Goal: Information Seeking & Learning: Learn about a topic

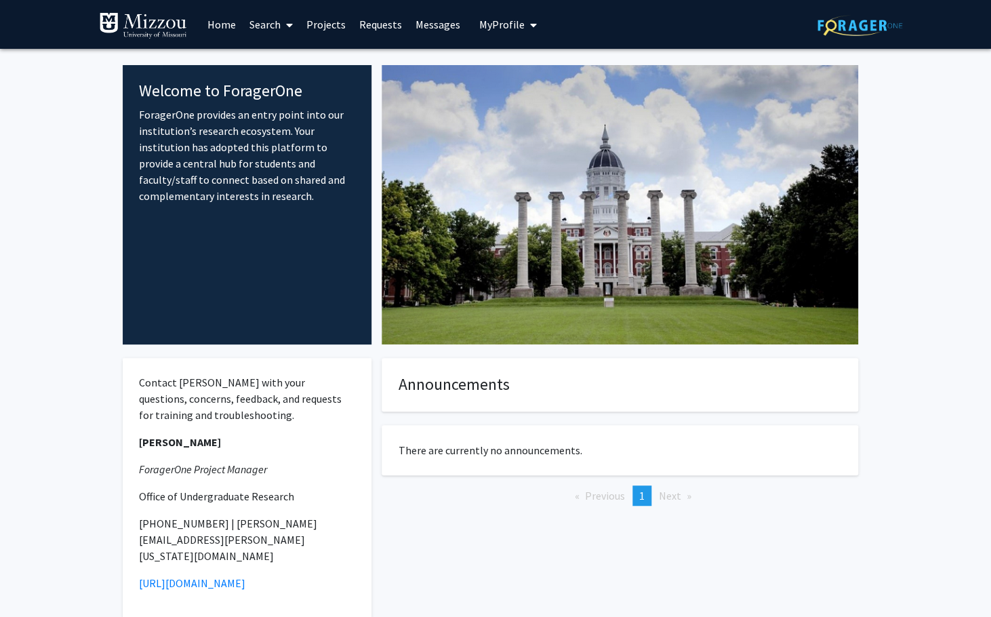
click at [524, 25] on span "My profile dropdown to access profile and logout" at bounding box center [530, 24] width 12 height 47
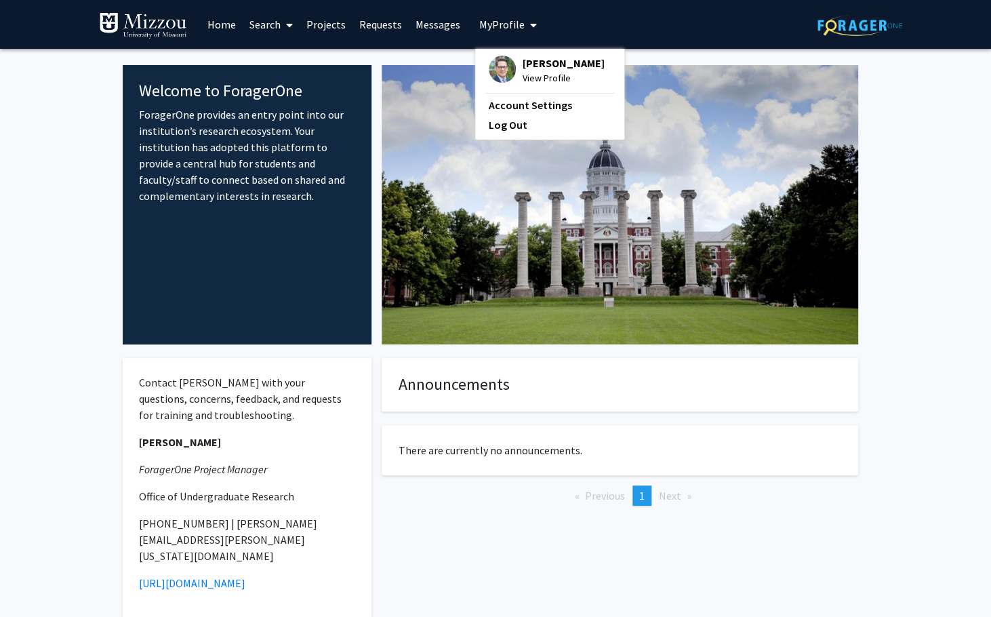
click at [536, 73] on span "View Profile" at bounding box center [563, 77] width 82 height 15
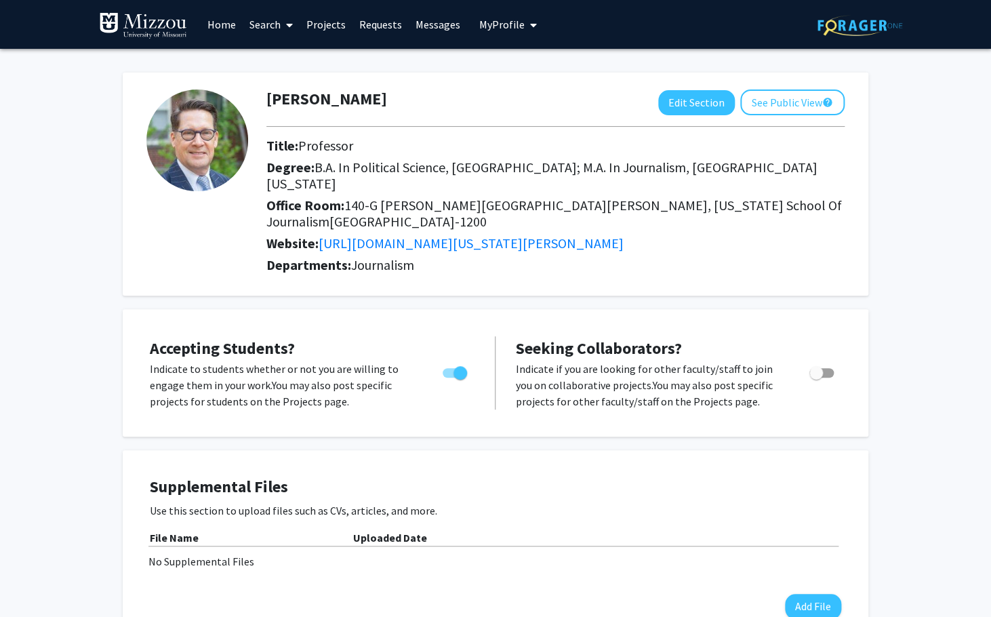
click at [213, 30] on link "Home" at bounding box center [222, 24] width 42 height 47
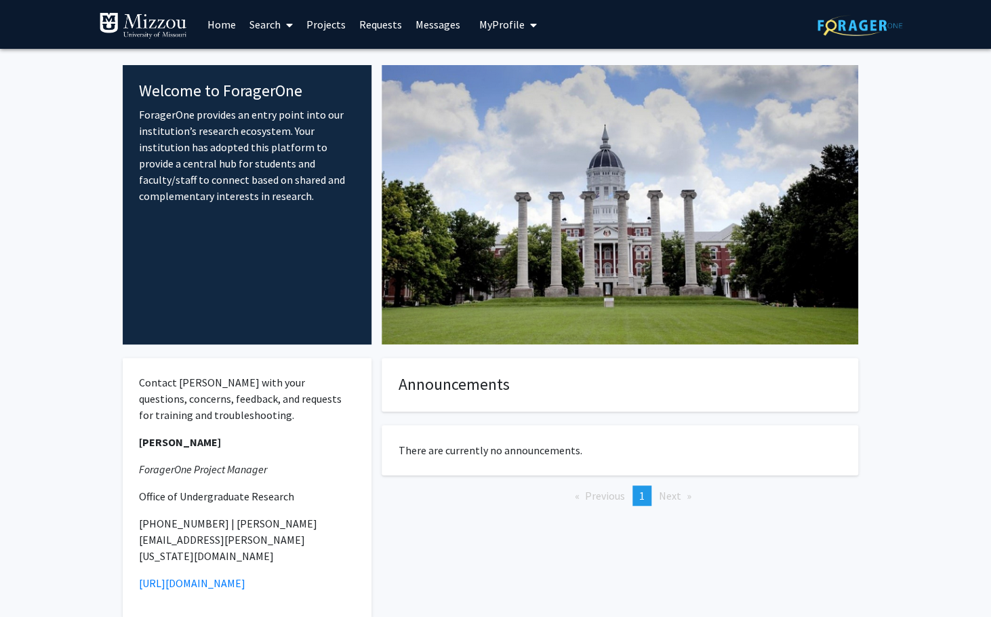
click at [332, 21] on link "Projects" at bounding box center [326, 24] width 53 height 47
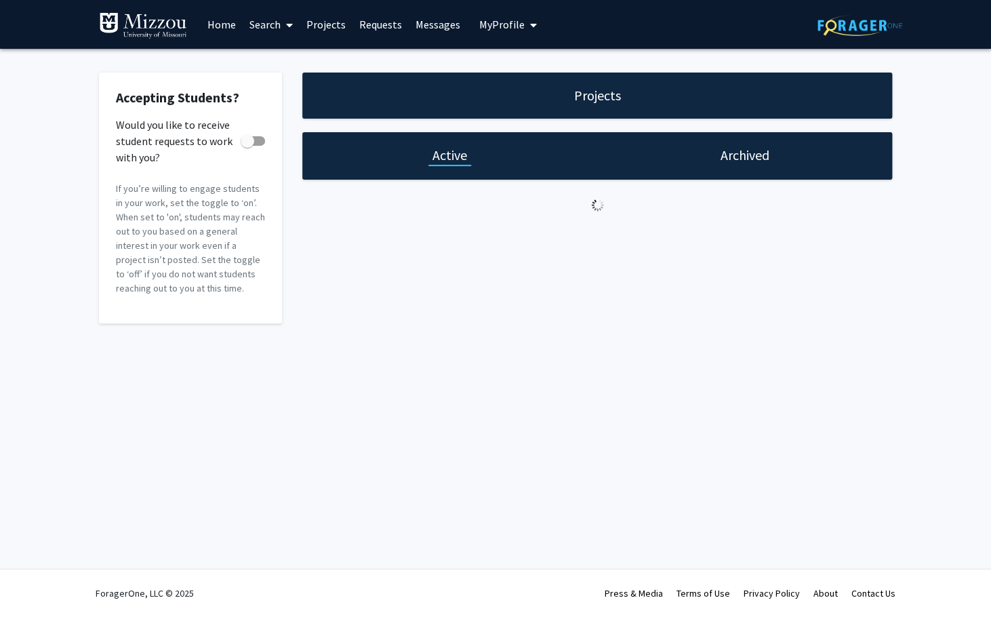
checkbox input "true"
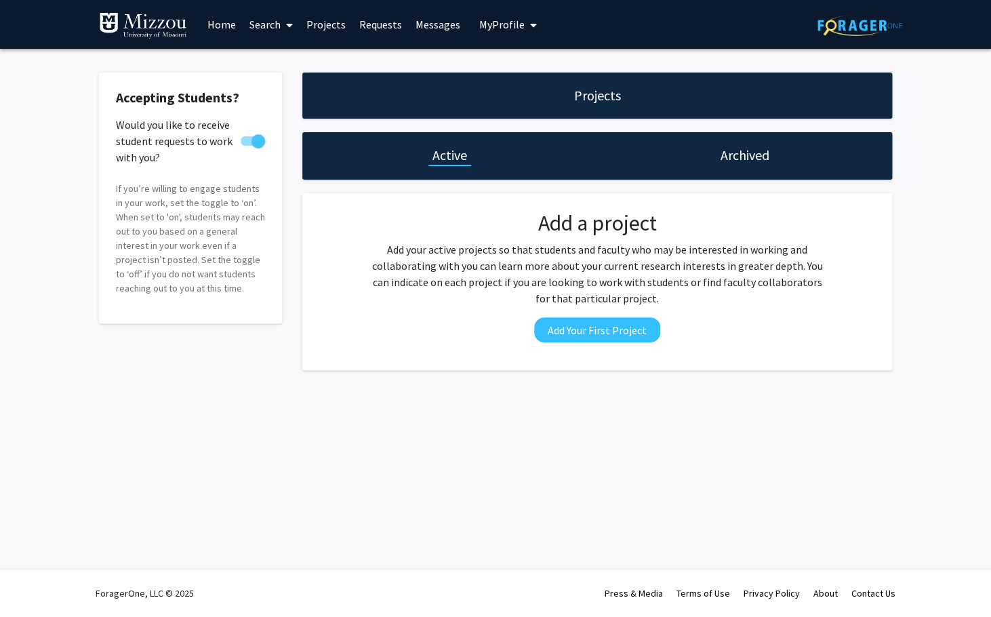
click at [438, 26] on link "Messages" at bounding box center [438, 24] width 58 height 47
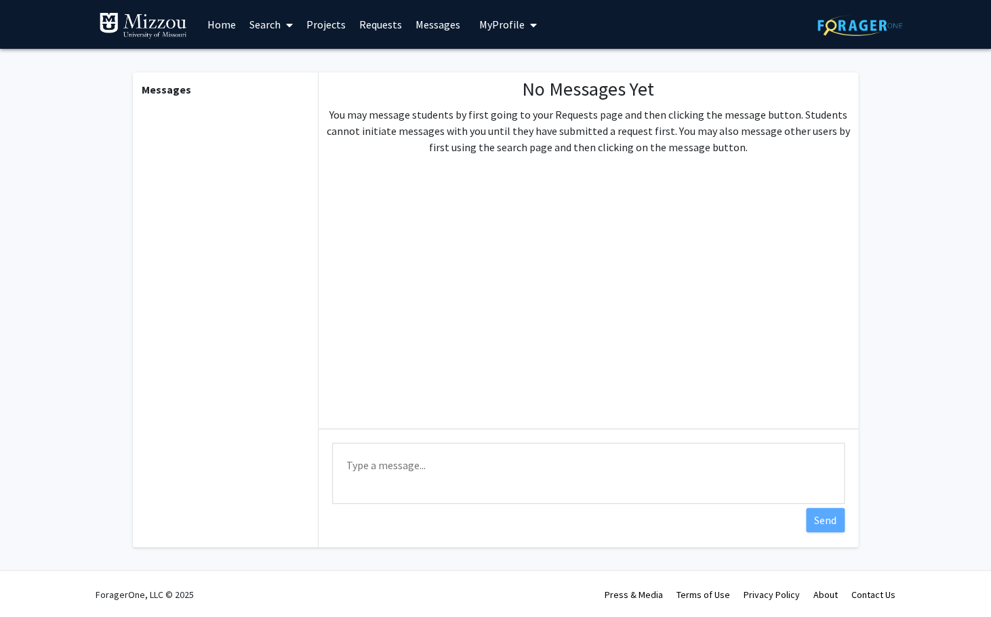
click at [374, 22] on link "Requests" at bounding box center [380, 24] width 56 height 47
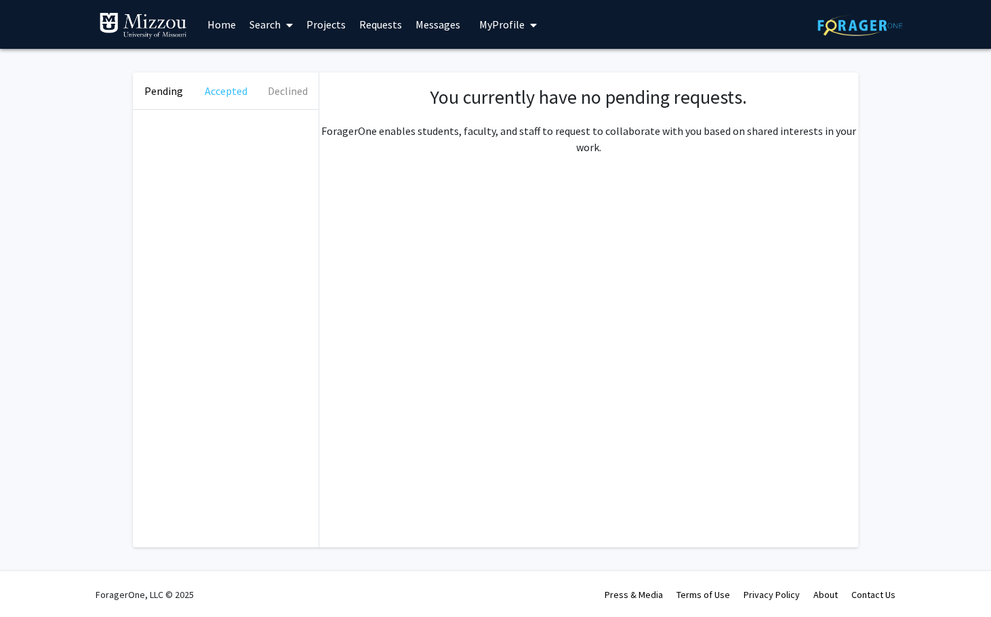
click at [232, 94] on button "Accepted" at bounding box center [225, 91] width 62 height 37
click at [280, 93] on button "Declined" at bounding box center [288, 91] width 62 height 37
click at [272, 26] on link "Search" at bounding box center [271, 24] width 57 height 47
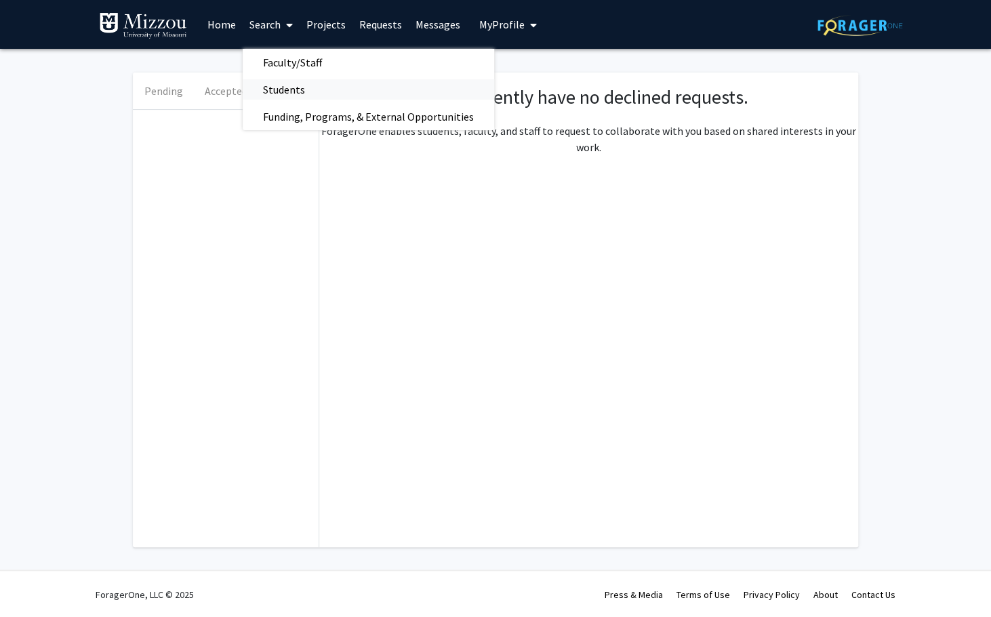
click at [281, 85] on span "Students" at bounding box center [284, 89] width 83 height 27
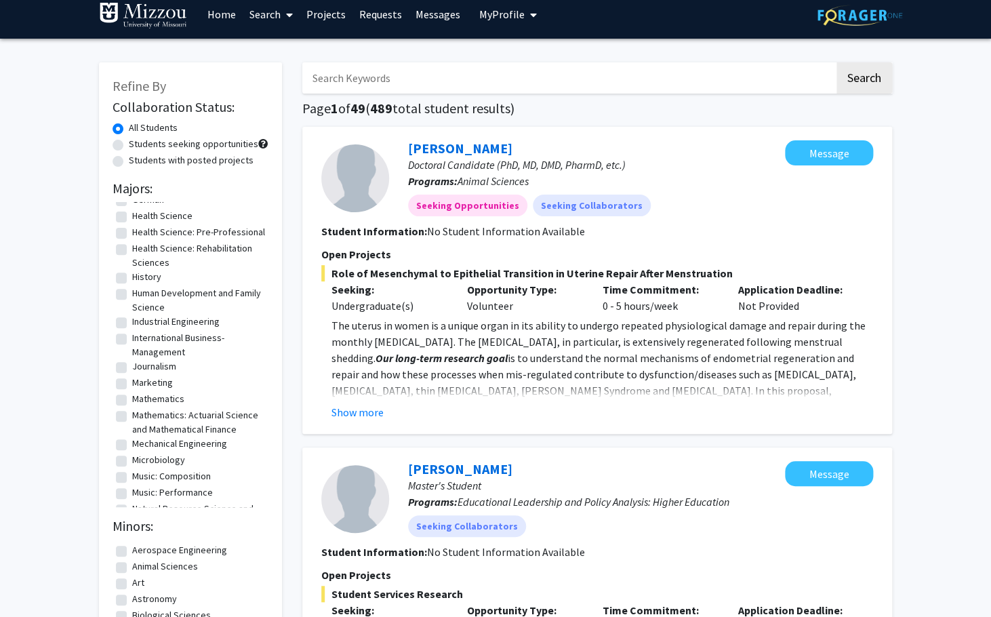
scroll to position [519, 0]
click at [132, 364] on label "Journalism" at bounding box center [154, 364] width 44 height 14
click at [132, 364] on input "Journalism" at bounding box center [136, 361] width 9 height 9
checkbox input "true"
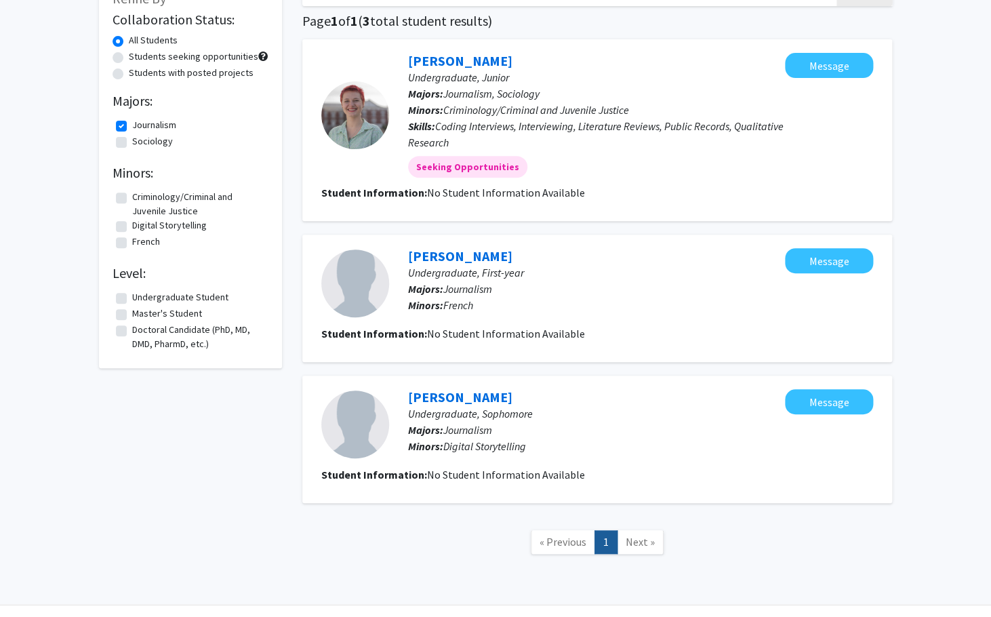
scroll to position [112, 0]
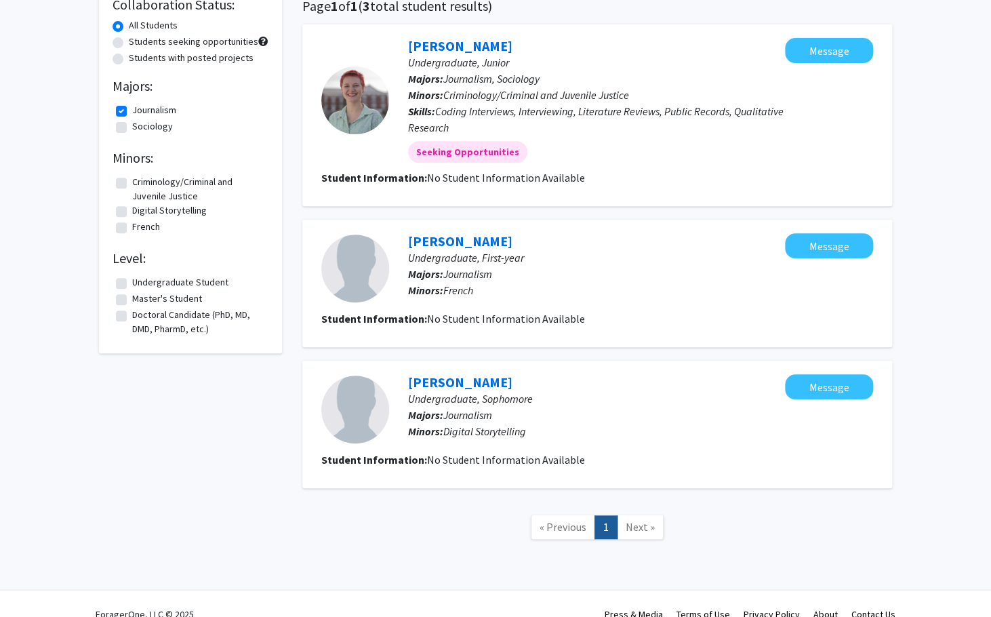
click at [132, 283] on label "Undergraduate Student" at bounding box center [180, 282] width 96 height 14
click at [132, 283] on input "Undergraduate Student" at bounding box center [136, 279] width 9 height 9
checkbox input "true"
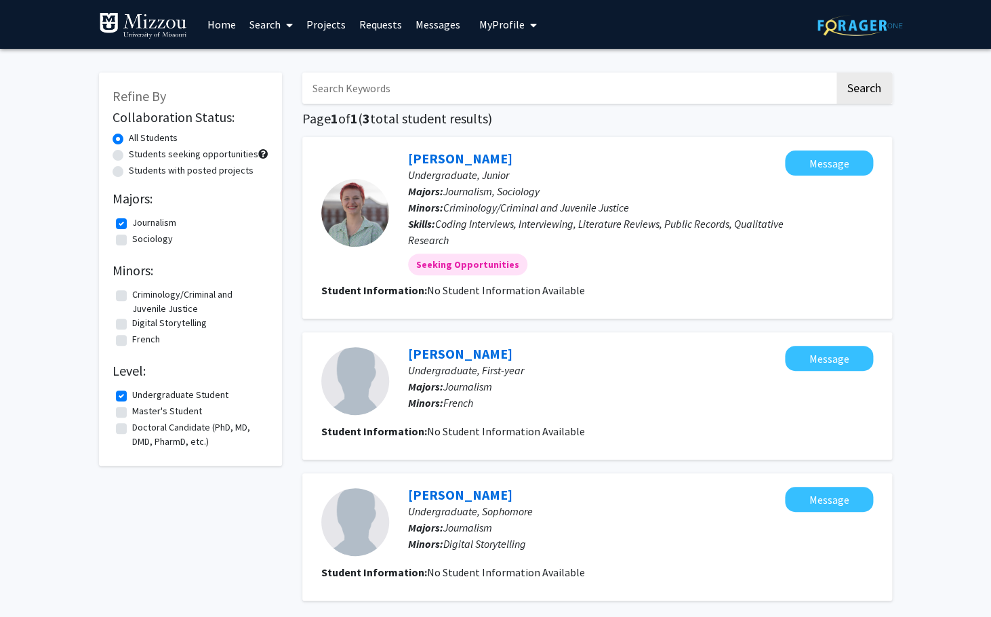
click at [121, 407] on fg-checkbox "Master's Student Master's Student" at bounding box center [190, 412] width 149 height 16
click at [132, 412] on label "Master's Student" at bounding box center [167, 411] width 70 height 14
click at [132, 412] on input "Master's Student" at bounding box center [136, 408] width 9 height 9
checkbox input "true"
click at [123, 423] on fg-checkbox "Doctoral Candidate (PhD, MD, DMD, PharmD, etc.) Doctoral Candidate (PhD, MD, DM…" at bounding box center [190, 434] width 149 height 28
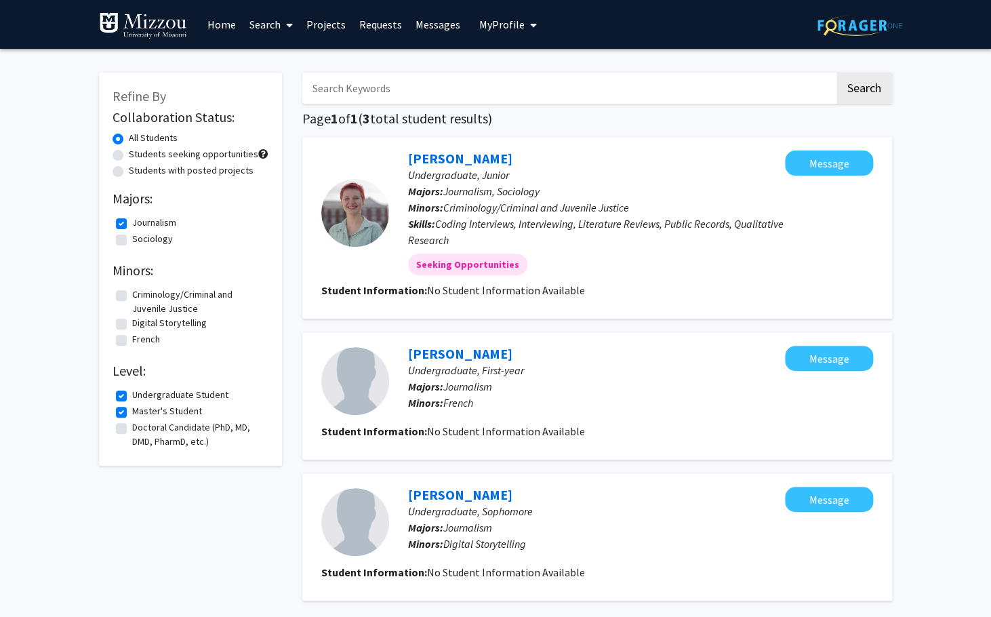
click at [132, 426] on label "Doctoral Candidate (PhD, MD, DMD, PharmD, etc.)" at bounding box center [198, 434] width 133 height 28
click at [132, 426] on input "Doctoral Candidate (PhD, MD, DMD, PharmD, etc.)" at bounding box center [136, 424] width 9 height 9
checkbox input "true"
click at [129, 154] on label "Students seeking opportunities" at bounding box center [193, 154] width 129 height 14
click at [129, 154] on input "Students seeking opportunities" at bounding box center [133, 151] width 9 height 9
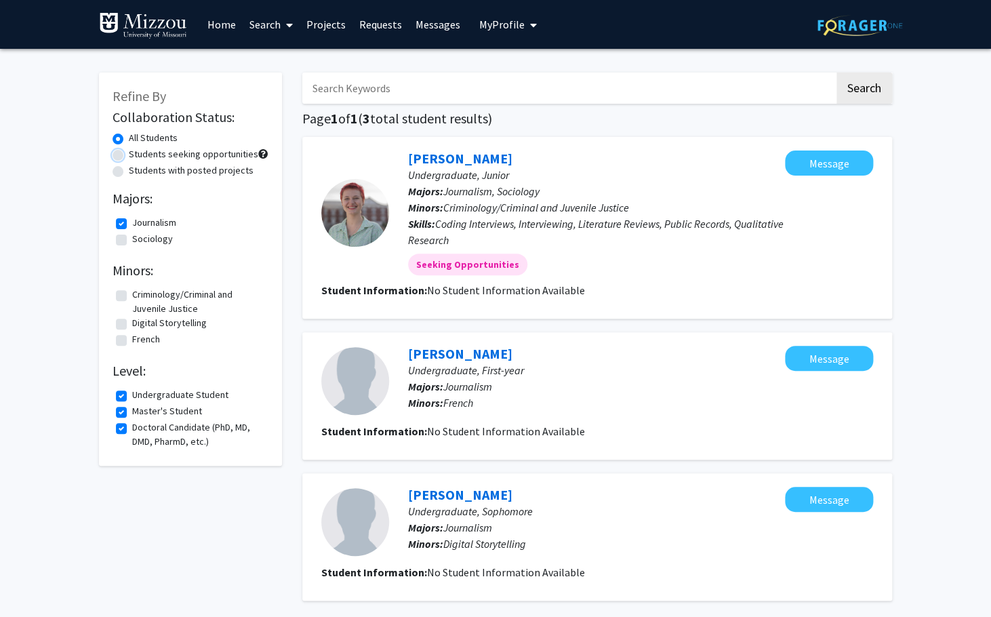
radio input "true"
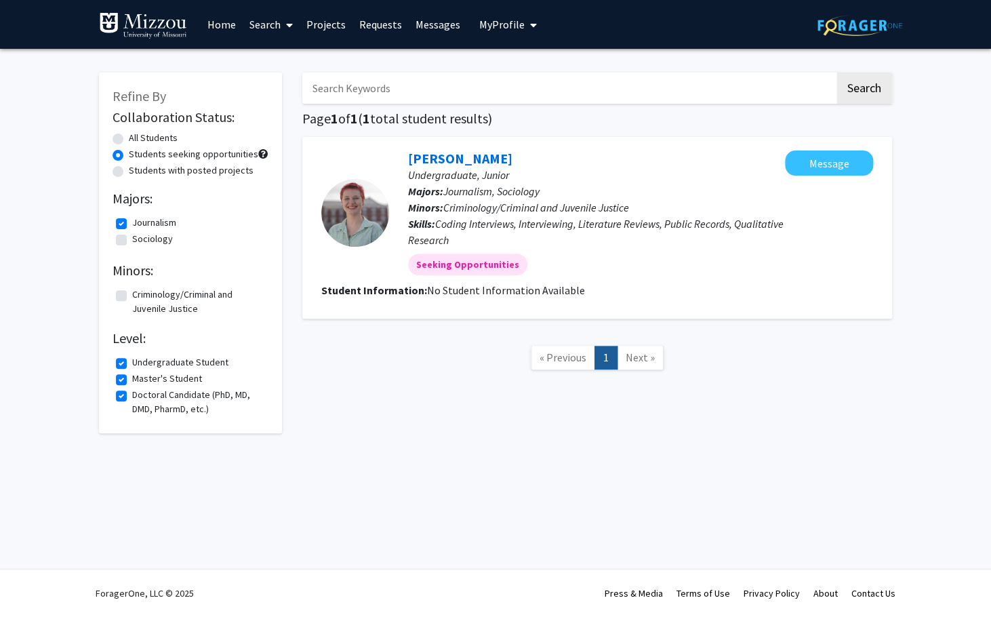
click at [129, 172] on label "Students with posted projects" at bounding box center [191, 170] width 125 height 14
click at [129, 172] on input "Students with posted projects" at bounding box center [133, 167] width 9 height 9
radio input "true"
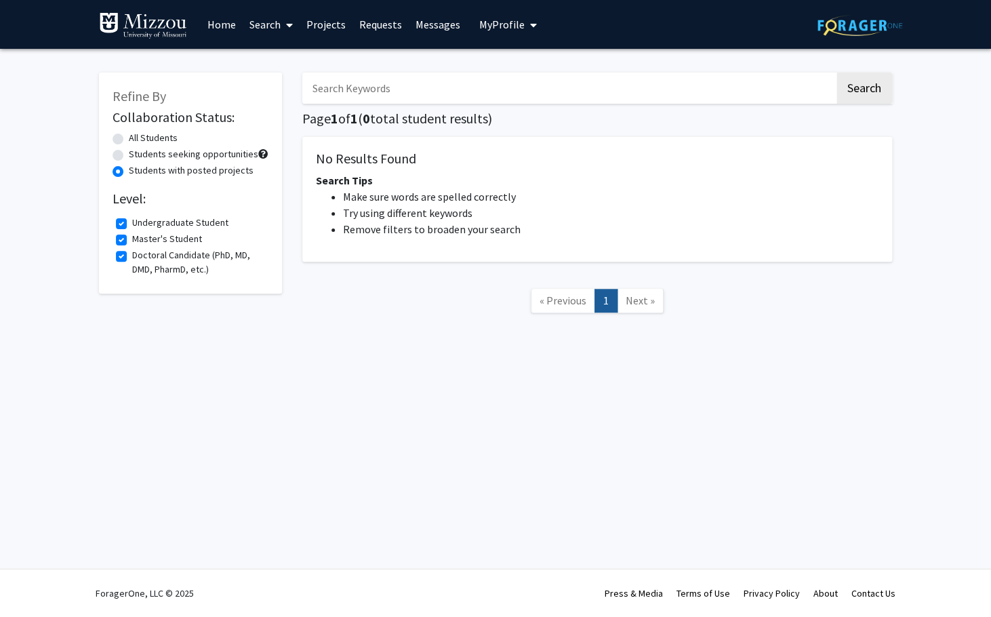
click at [129, 151] on label "Students seeking opportunities" at bounding box center [193, 154] width 129 height 14
click at [129, 151] on input "Students seeking opportunities" at bounding box center [133, 151] width 9 height 9
radio input "true"
